Goal: Information Seeking & Learning: Learn about a topic

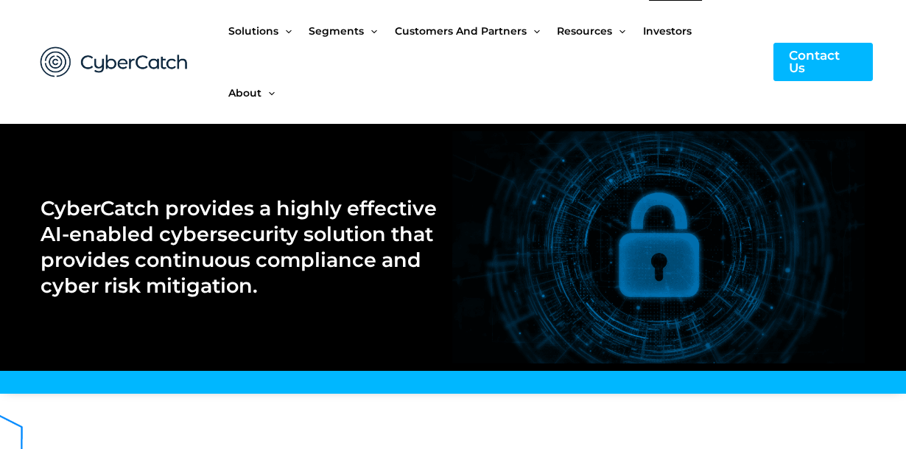
click at [675, 32] on span "Investors" at bounding box center [667, 31] width 49 height 62
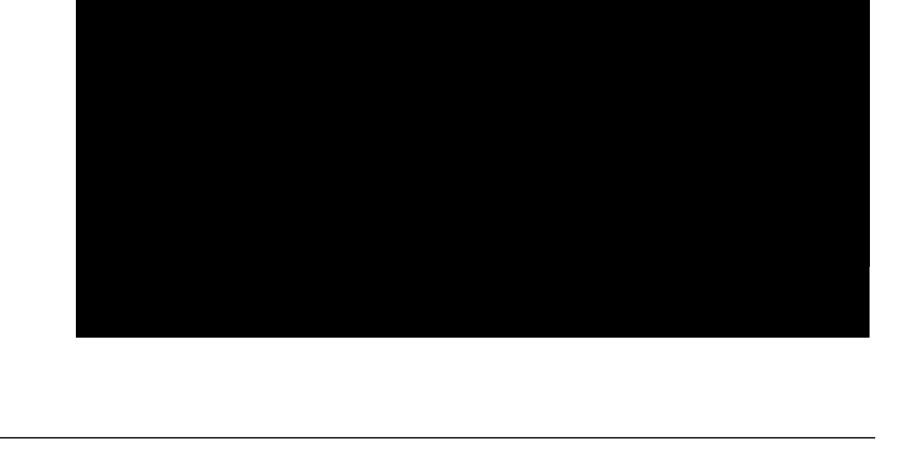
scroll to position [507, 0]
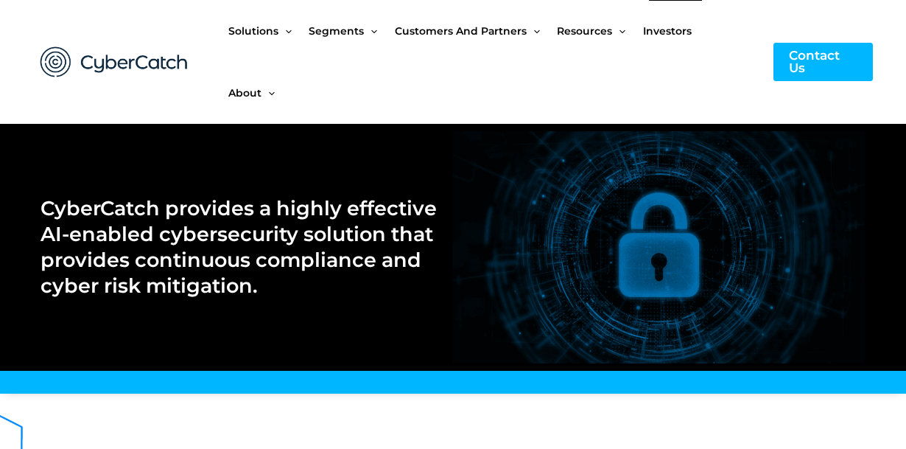
click at [659, 38] on span "Investors" at bounding box center [667, 31] width 49 height 62
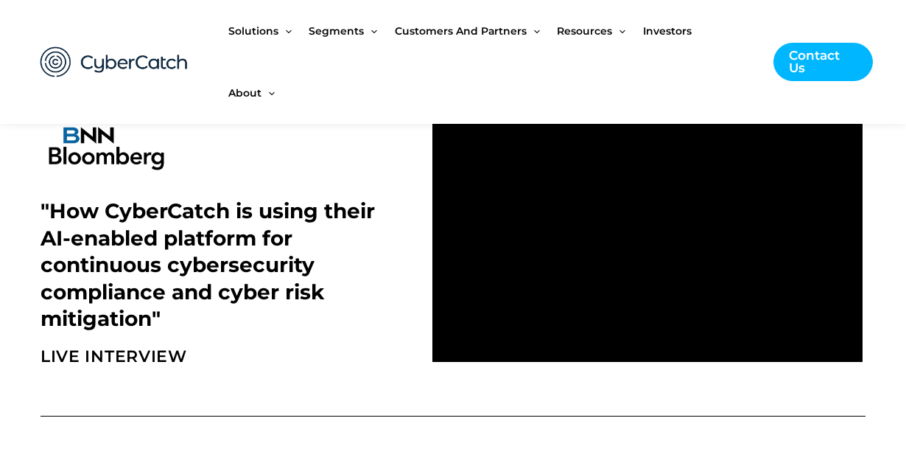
scroll to position [510, 0]
